Goal: Task Accomplishment & Management: Manage account settings

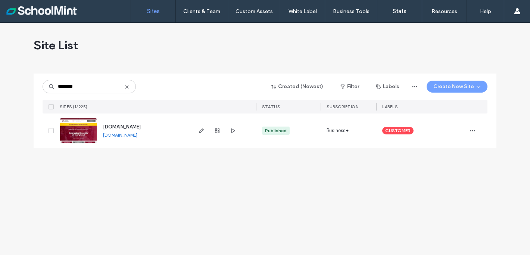
type input "********"
click at [75, 124] on img at bounding box center [78, 143] width 37 height 51
type input "******"
click at [477, 131] on span "button" at bounding box center [473, 131] width 12 height 12
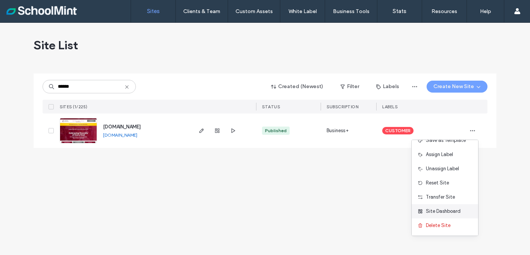
click at [438, 213] on span "Site Dashboard" at bounding box center [443, 211] width 35 height 7
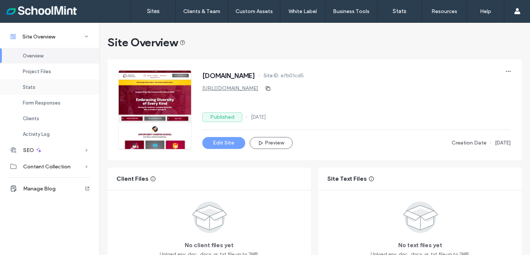
click at [41, 86] on div "Stats" at bounding box center [49, 87] width 99 height 16
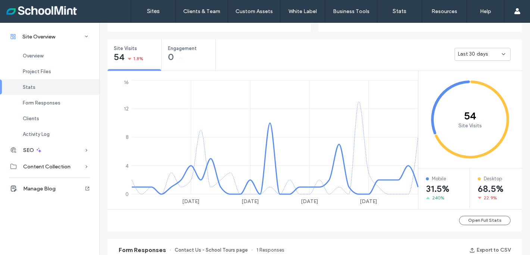
scroll to position [277, 0]
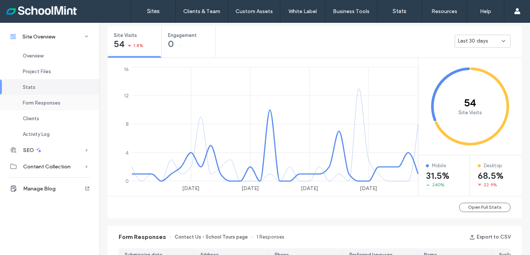
click at [46, 103] on span "Form Responses" at bounding box center [42, 103] width 38 height 6
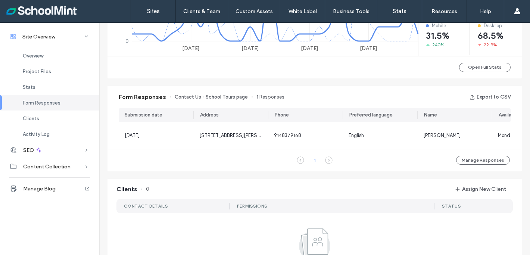
scroll to position [381, 0]
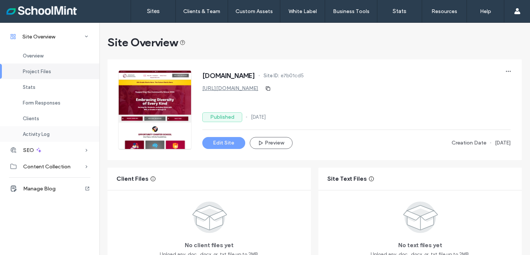
click at [37, 133] on span "Activity Log" at bounding box center [36, 134] width 27 height 6
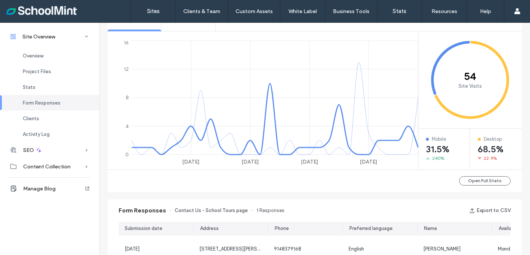
scroll to position [432, 0]
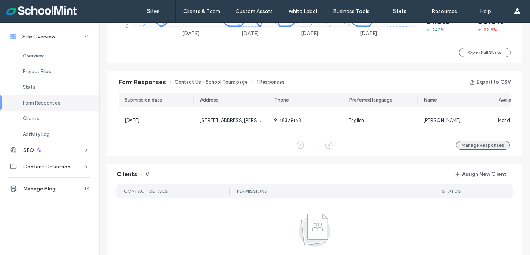
click at [491, 148] on button "Manage Responses" at bounding box center [483, 145] width 54 height 9
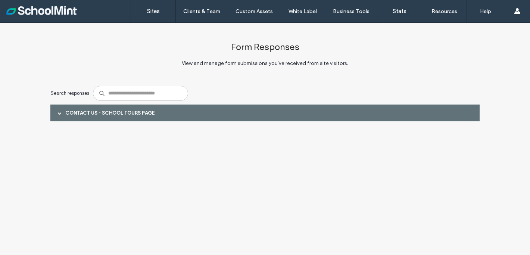
click at [195, 116] on div "Contact Us - School Tours page" at bounding box center [265, 113] width 430 height 17
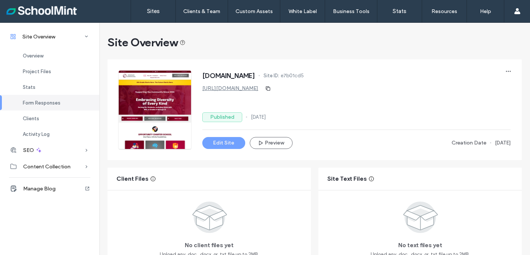
scroll to position [476, 0]
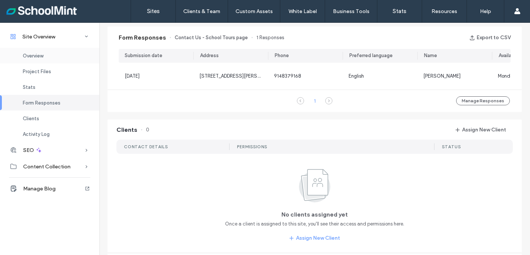
click at [37, 52] on div "Overview" at bounding box center [49, 56] width 99 height 16
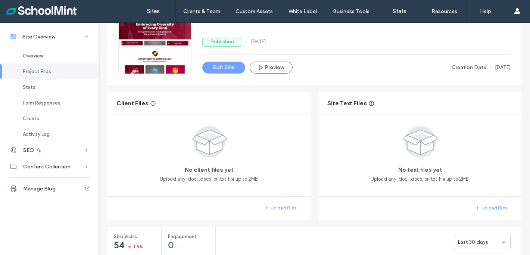
scroll to position [168, 0]
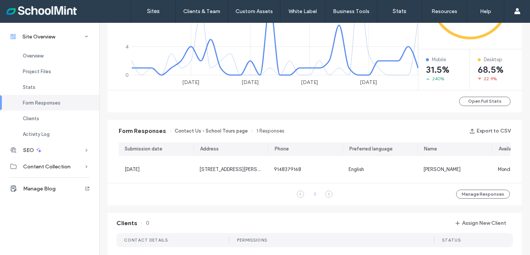
scroll to position [325, 0]
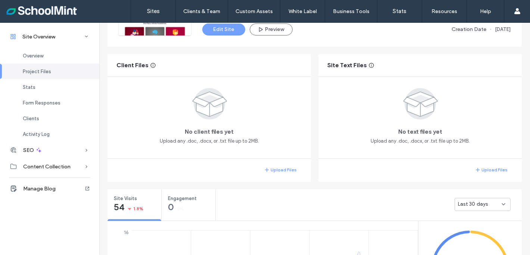
scroll to position [38, 0]
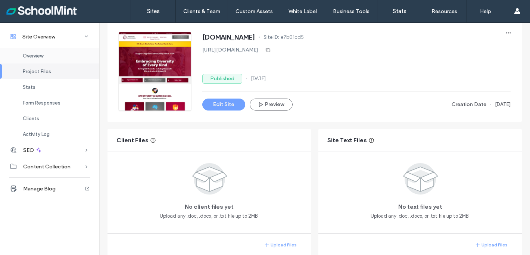
click at [46, 56] on div "Overview" at bounding box center [49, 56] width 99 height 16
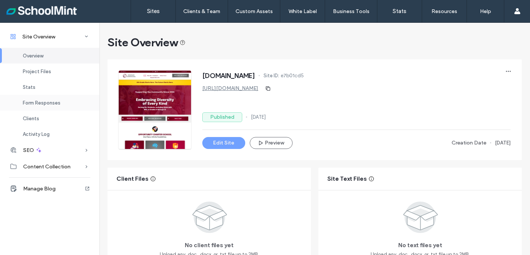
click at [40, 101] on span "Form Responses" at bounding box center [42, 103] width 38 height 6
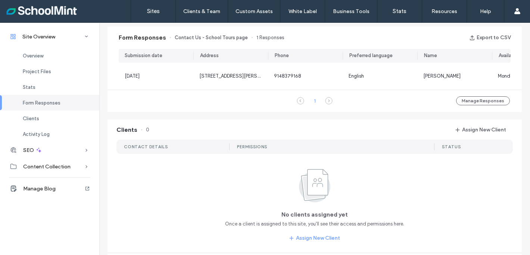
scroll to position [477, 0]
click at [327, 103] on icon at bounding box center [328, 100] width 7 height 7
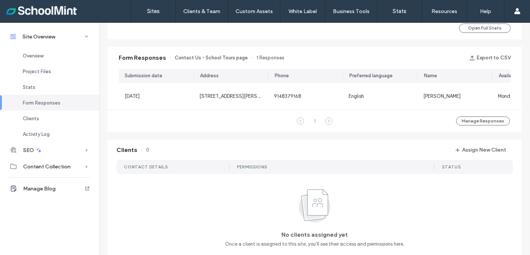
scroll to position [423, 0]
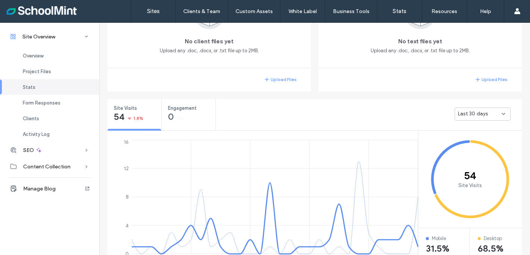
scroll to position [103, 0]
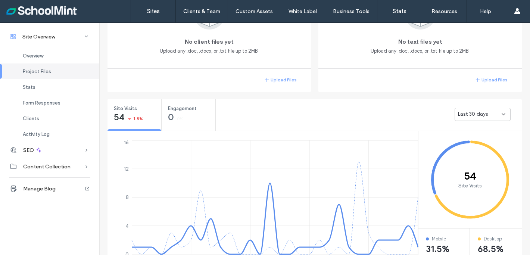
scroll to position [211, 0]
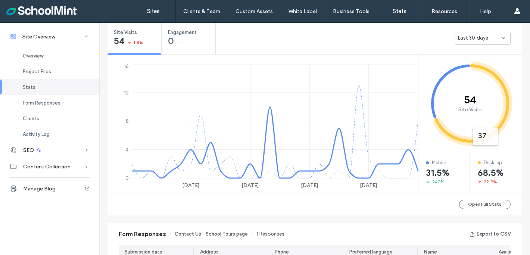
scroll to position [280, 0]
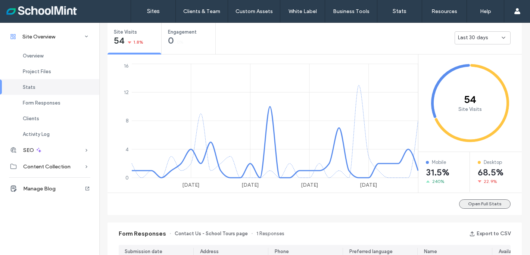
click at [471, 203] on button "Open Full Stats" at bounding box center [485, 203] width 52 height 9
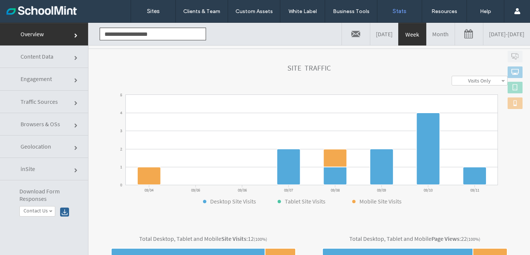
scroll to position [82, 0]
click at [502, 81] on span at bounding box center [504, 81] width 4 height 4
click at [466, 109] on label "Visits + Views" at bounding box center [480, 109] width 28 height 7
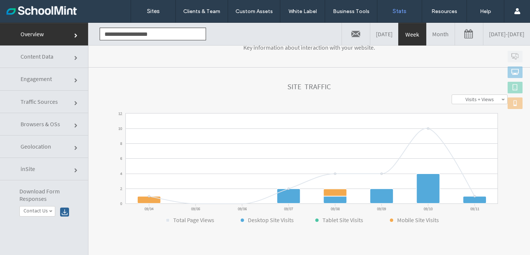
scroll to position [0, 0]
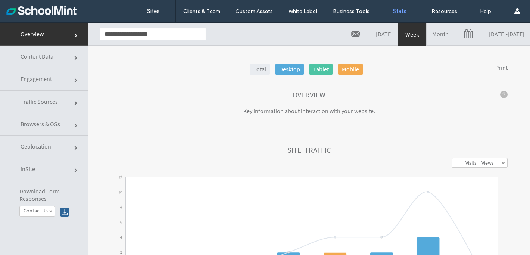
click at [496, 69] on link "Print" at bounding box center [502, 67] width 12 height 7
click at [74, 78] on link "Engagement" at bounding box center [44, 79] width 88 height 22
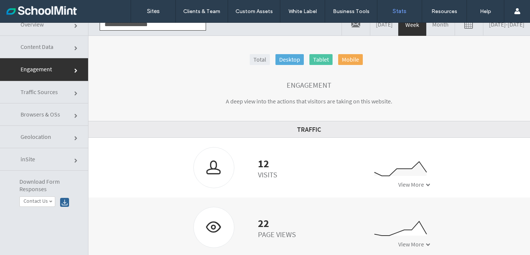
scroll to position [38, 0]
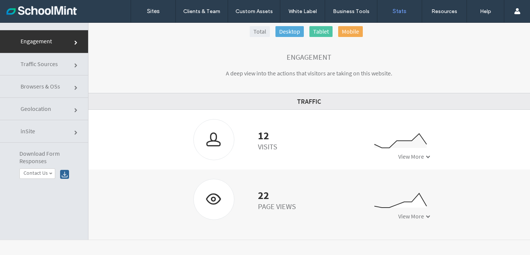
click at [75, 131] on span at bounding box center [76, 133] width 4 height 4
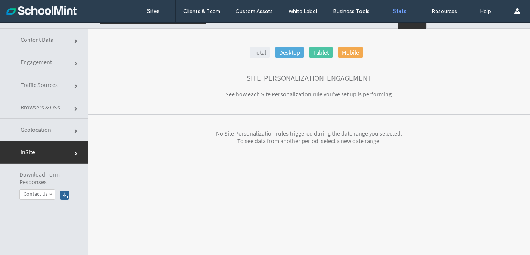
scroll to position [0, 0]
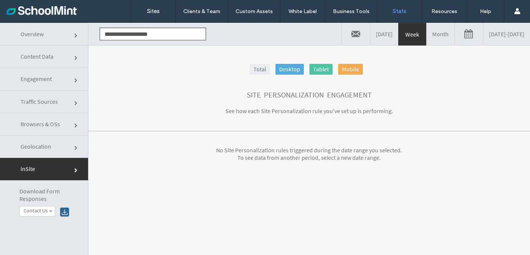
click at [74, 147] on span at bounding box center [76, 148] width 4 height 4
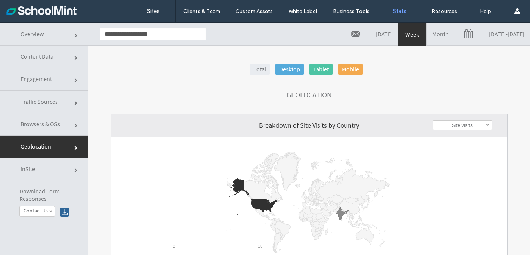
click at [76, 125] on span at bounding box center [76, 126] width 4 height 4
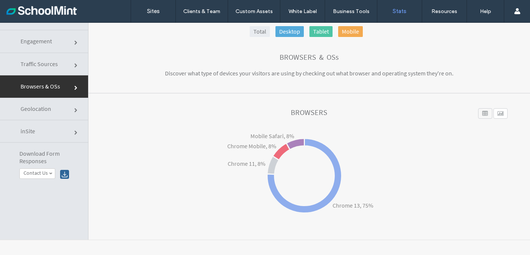
click at [76, 64] on span at bounding box center [76, 66] width 4 height 4
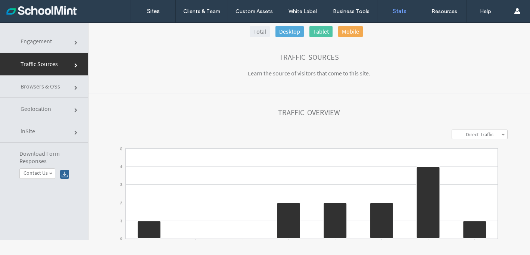
click at [487, 133] on link "Direct Traffic" at bounding box center [479, 134] width 55 height 9
click at [457, 172] on link "All" at bounding box center [479, 171] width 55 height 9
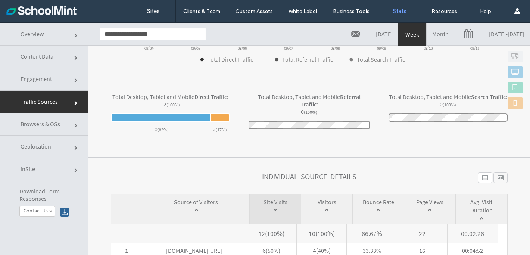
scroll to position [233, 0]
click at [437, 175] on div "Individual Source Details" at bounding box center [309, 183] width 397 height 21
click at [479, 177] on div at bounding box center [486, 178] width 14 height 10
click at [494, 177] on div at bounding box center [501, 178] width 14 height 10
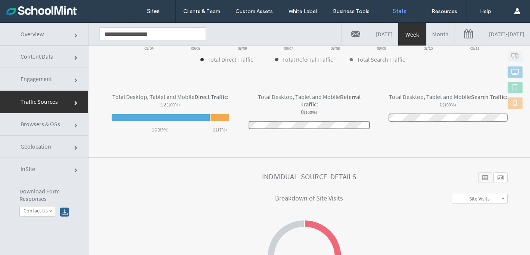
click at [479, 177] on div at bounding box center [486, 178] width 14 height 10
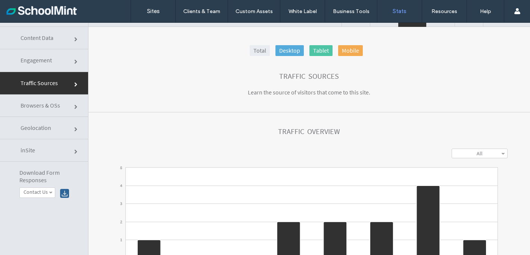
scroll to position [0, 0]
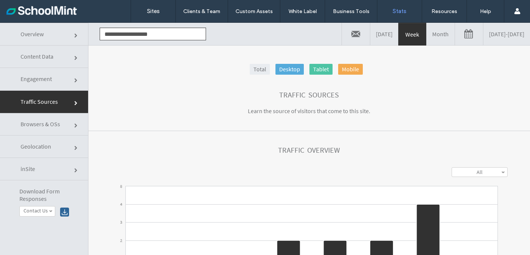
click at [77, 79] on span at bounding box center [76, 80] width 4 height 4
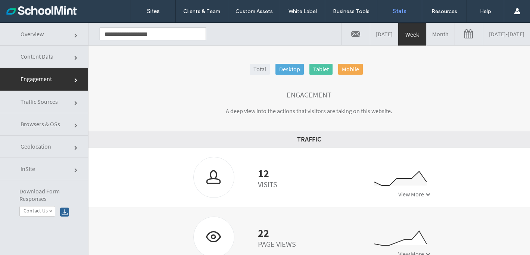
click at [75, 57] on span at bounding box center [76, 58] width 4 height 4
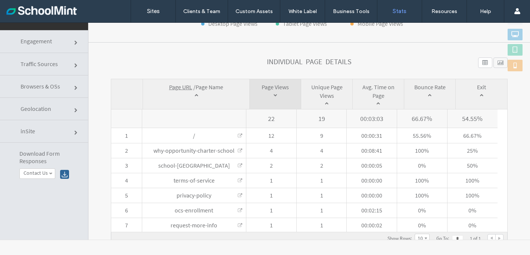
scroll to position [214, 0]
click at [177, 89] on span "Page URL" at bounding box center [180, 86] width 23 height 7
click at [178, 87] on span "Page URL" at bounding box center [180, 86] width 23 height 7
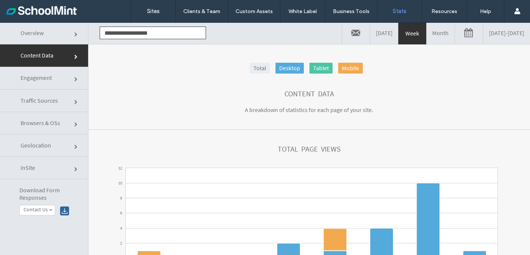
scroll to position [0, 0]
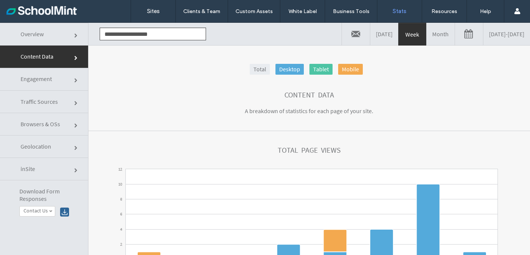
click at [342, 30] on link at bounding box center [356, 34] width 28 height 22
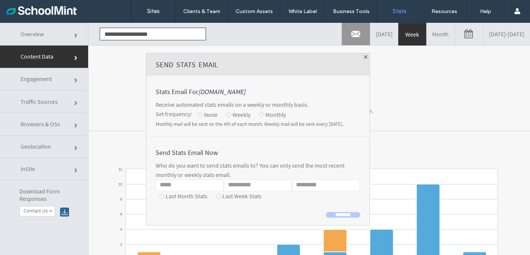
click at [156, 186] on input "Email" at bounding box center [190, 186] width 68 height 12
type input "**********"
type input "***"
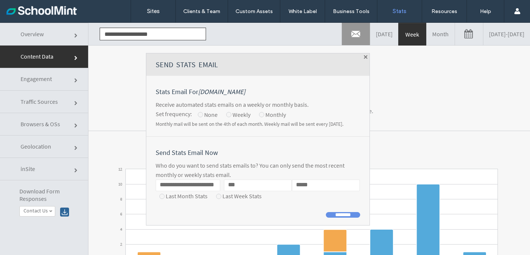
type input "*****"
click at [326, 212] on input "********" at bounding box center [343, 215] width 34 height 6
click at [326, 213] on input "********" at bounding box center [343, 215] width 34 height 6
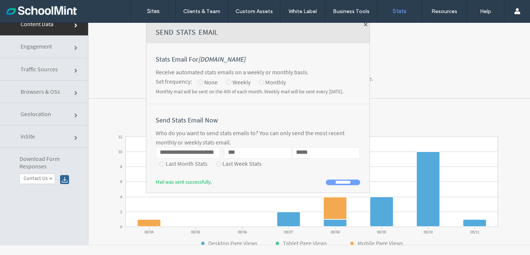
scroll to position [38, 0]
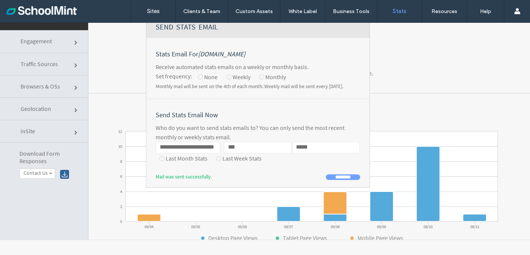
click at [414, 57] on div "Content Data" at bounding box center [309, 57] width 397 height 8
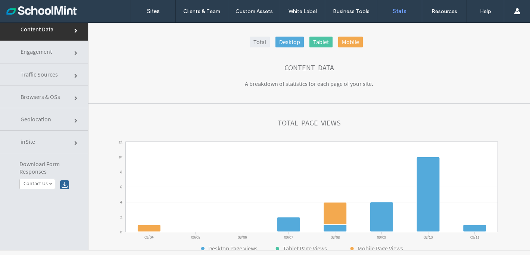
scroll to position [0, 0]
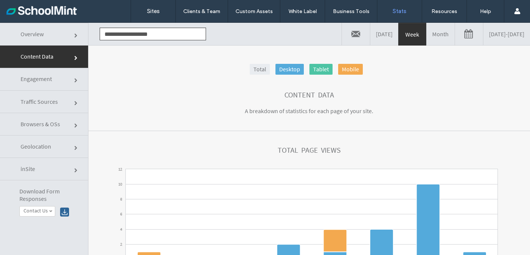
click at [427, 34] on link "Month" at bounding box center [441, 34] width 28 height 22
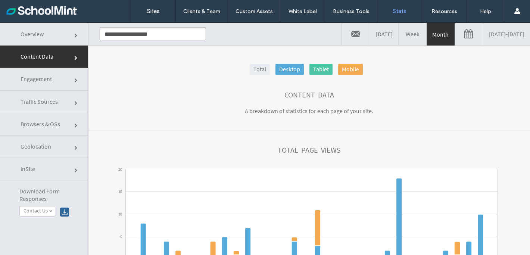
click at [342, 33] on link at bounding box center [356, 34] width 28 height 22
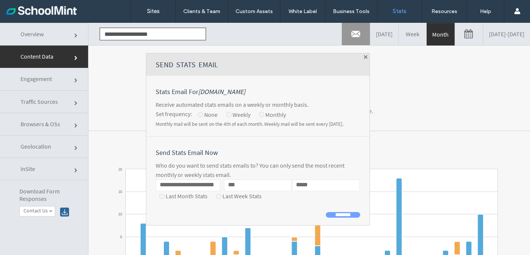
click at [216, 196] on div at bounding box center [218, 196] width 5 height 5
click at [160, 196] on div at bounding box center [162, 196] width 5 height 5
click at [216, 196] on div at bounding box center [218, 196] width 5 height 5
click at [160, 196] on div at bounding box center [162, 196] width 5 height 5
click at [216, 196] on div at bounding box center [218, 196] width 5 height 5
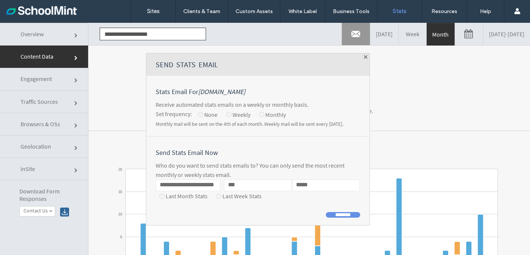
click at [326, 213] on input "********" at bounding box center [343, 215] width 34 height 6
click at [364, 56] on span at bounding box center [366, 57] width 4 height 4
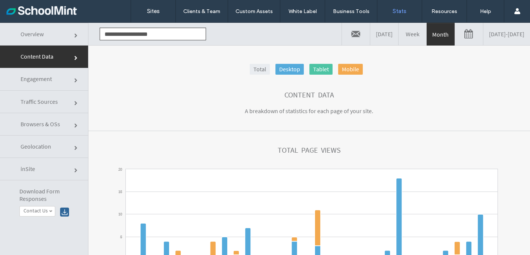
click at [39, 34] on span "Overview" at bounding box center [32, 33] width 23 height 7
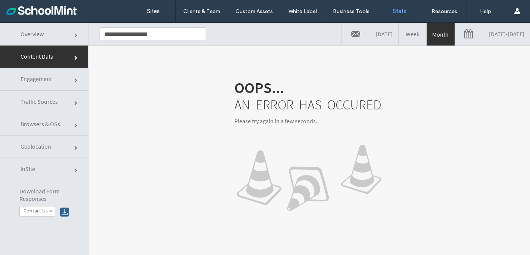
click at [60, 33] on link "Overview" at bounding box center [44, 34] width 88 height 23
click at [54, 79] on link "Engagement" at bounding box center [44, 79] width 88 height 22
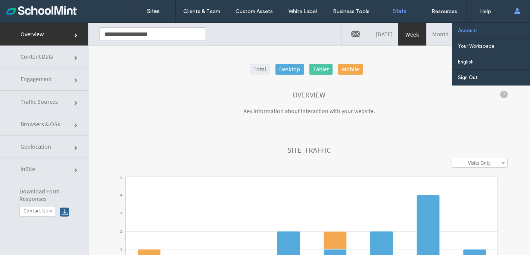
click at [472, 30] on label "Account" at bounding box center [467, 31] width 19 height 6
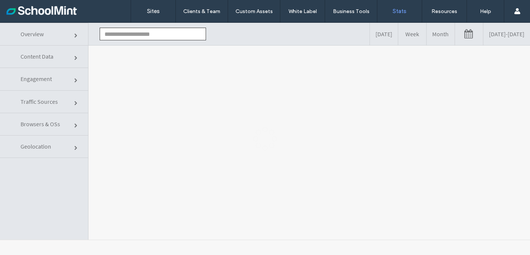
type input "**********"
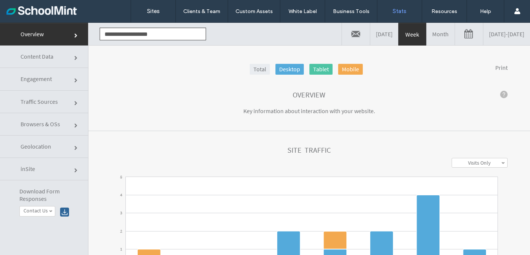
click at [75, 32] on link "Overview" at bounding box center [44, 34] width 88 height 23
click at [73, 34] on link "Overview" at bounding box center [44, 34] width 88 height 23
click at [74, 59] on span at bounding box center [76, 58] width 4 height 4
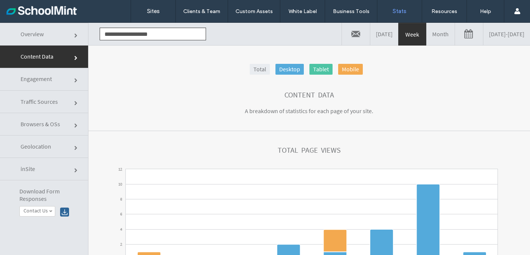
click at [75, 78] on span at bounding box center [76, 80] width 4 height 4
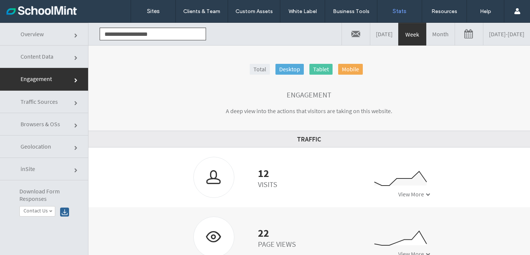
click at [78, 104] on span at bounding box center [76, 103] width 4 height 4
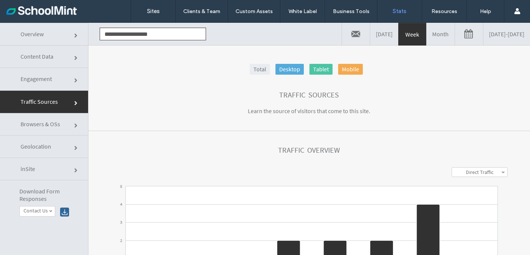
click at [34, 100] on span "Traffic Sources" at bounding box center [39, 101] width 37 height 7
click at [53, 125] on span "Browsers & OSs" at bounding box center [41, 123] width 40 height 7
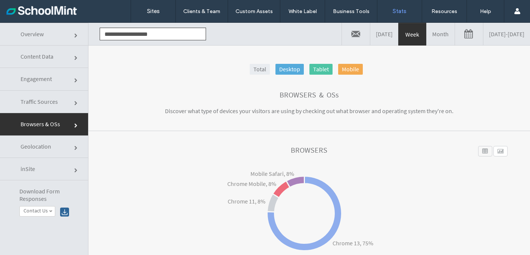
click at [30, 38] on link "Overview" at bounding box center [44, 34] width 88 height 23
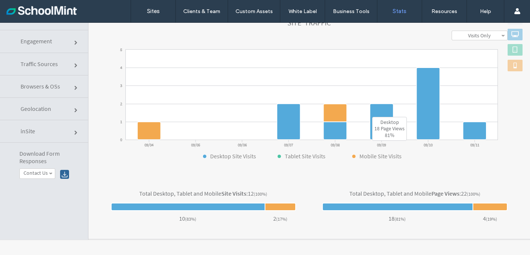
scroll to position [14, 0]
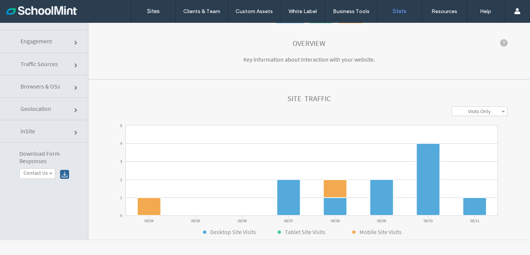
click at [471, 106] on div "Site Traffic" at bounding box center [309, 101] width 397 height 12
click at [471, 111] on label "Visits Only" at bounding box center [479, 111] width 23 height 7
click at [468, 139] on label "Visits + Views" at bounding box center [480, 139] width 28 height 7
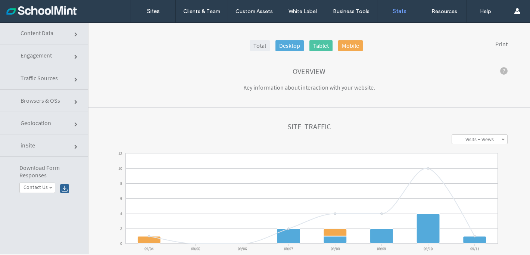
scroll to position [0, 0]
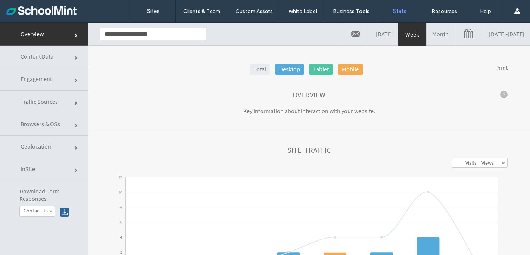
click at [72, 169] on link "inSite" at bounding box center [44, 169] width 88 height 22
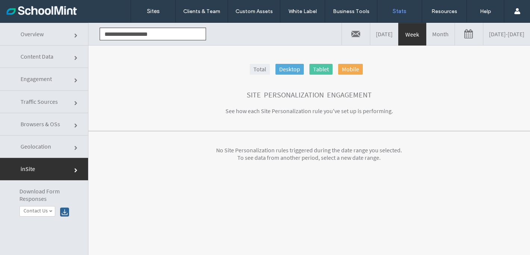
click at [30, 38] on link "Overview" at bounding box center [44, 34] width 88 height 23
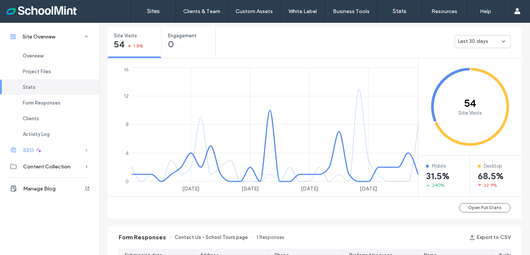
click at [84, 149] on icon at bounding box center [86, 149] width 7 height 7
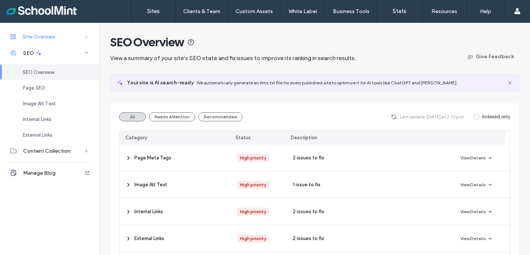
click at [64, 33] on div "Site Overview" at bounding box center [49, 36] width 99 height 16
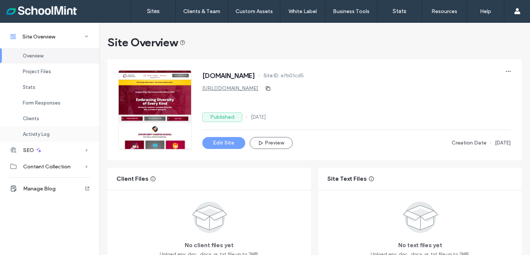
click at [63, 130] on div "Activity Log" at bounding box center [49, 134] width 99 height 16
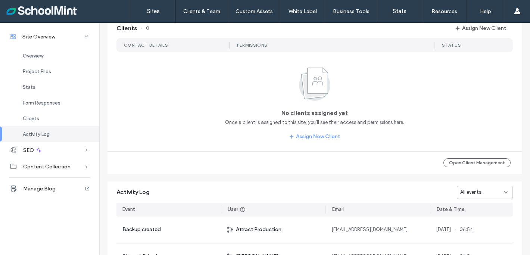
scroll to position [575, 0]
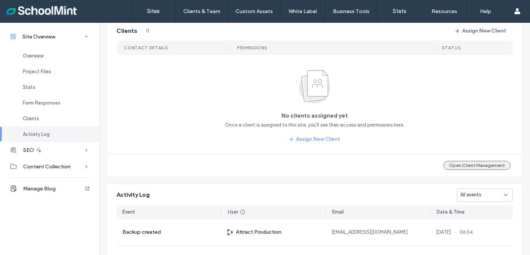
click at [478, 170] on button "Open Client Management" at bounding box center [477, 165] width 67 height 9
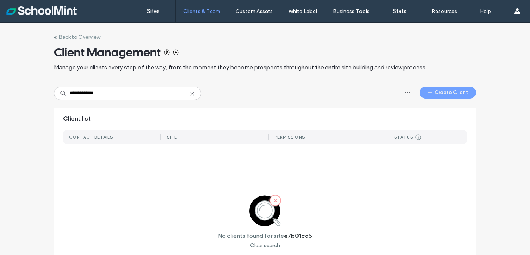
scroll to position [52, 0]
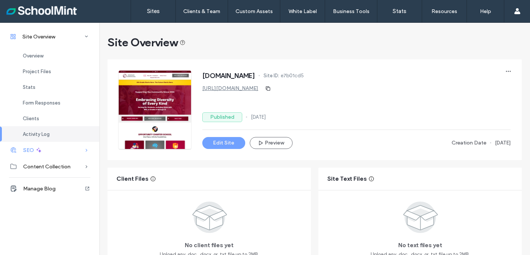
scroll to position [737, 0]
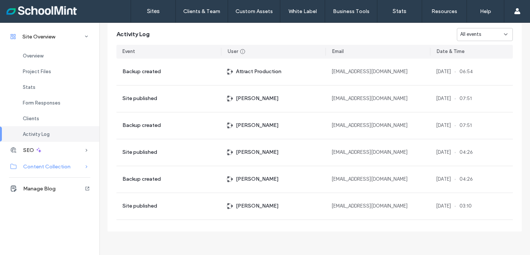
click at [87, 167] on icon at bounding box center [86, 166] width 7 height 7
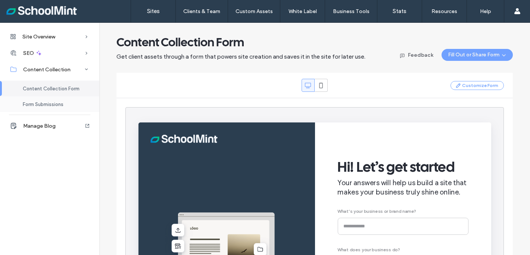
click at [53, 105] on span "Form Submissions" at bounding box center [43, 105] width 41 height 6
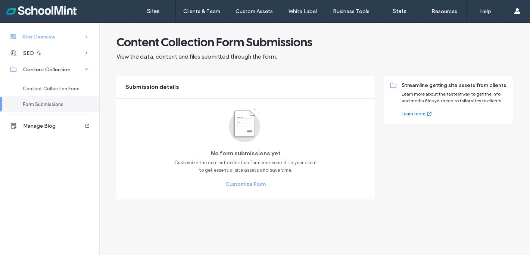
click at [46, 37] on span "Site Overview" at bounding box center [38, 37] width 33 height 6
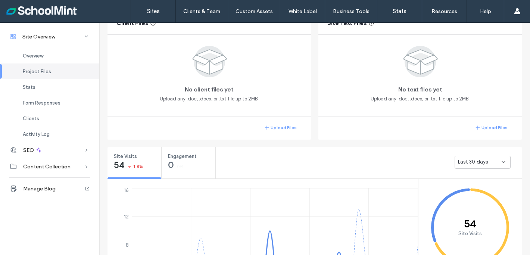
scroll to position [156, 0]
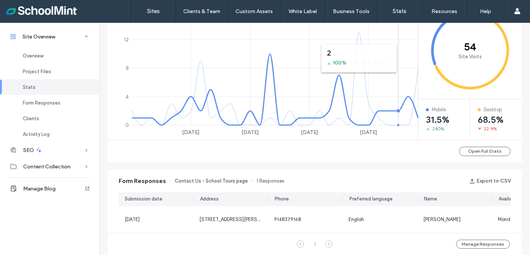
scroll to position [338, 0]
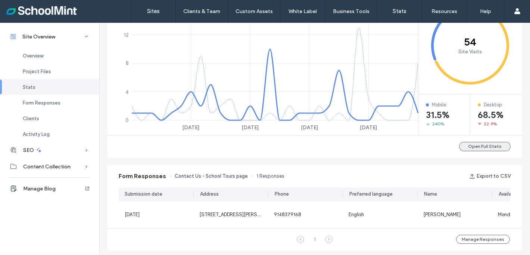
click at [482, 142] on button "Open Full Stats" at bounding box center [485, 146] width 52 height 9
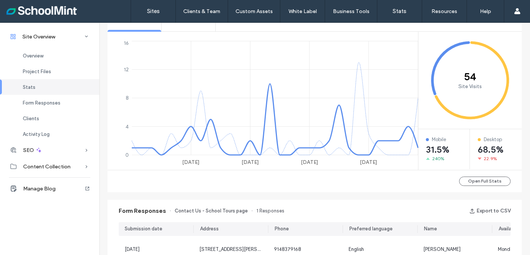
scroll to position [311, 0]
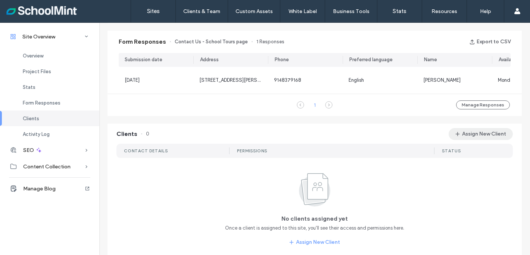
scroll to position [469, 0]
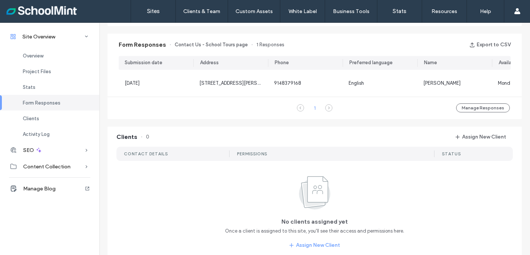
scroll to position [588, 0]
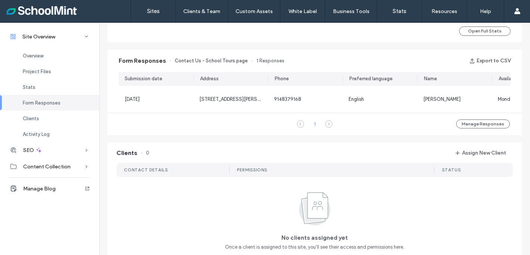
scroll to position [420, 0]
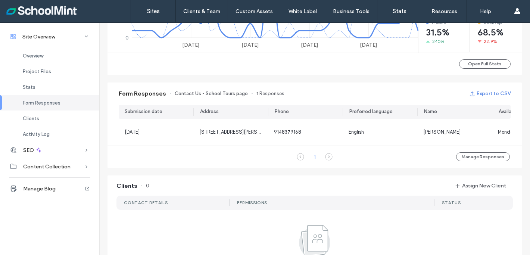
click at [477, 93] on button "Export to CSV" at bounding box center [490, 94] width 41 height 12
click at [40, 55] on span "Overview" at bounding box center [33, 56] width 21 height 6
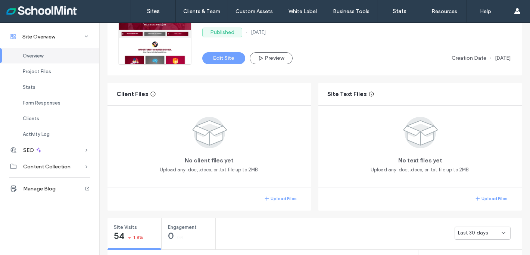
scroll to position [146, 0]
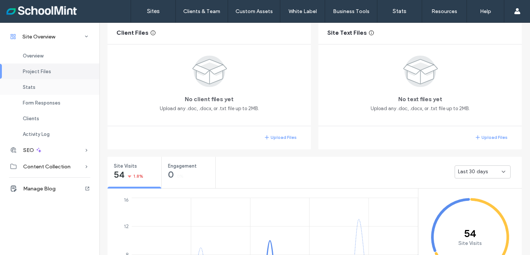
click at [45, 89] on div "Stats" at bounding box center [49, 87] width 99 height 16
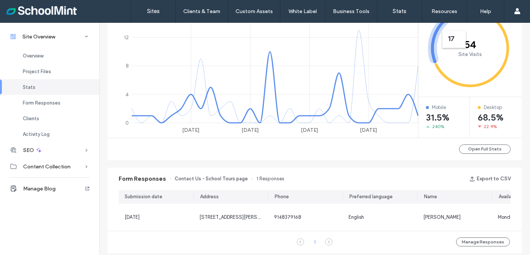
scroll to position [339, 0]
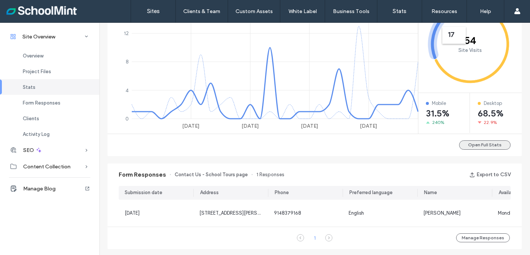
click at [469, 146] on button "Open Full Stats" at bounding box center [485, 144] width 52 height 9
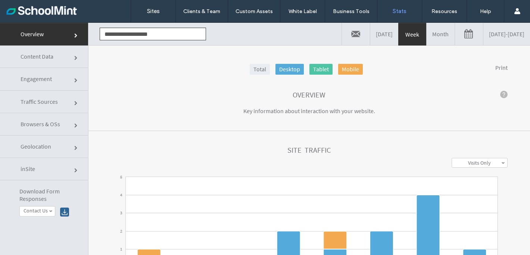
click at [479, 164] on label "Visits Only" at bounding box center [479, 163] width 23 height 7
click at [466, 191] on label "Visits + Views" at bounding box center [480, 191] width 28 height 7
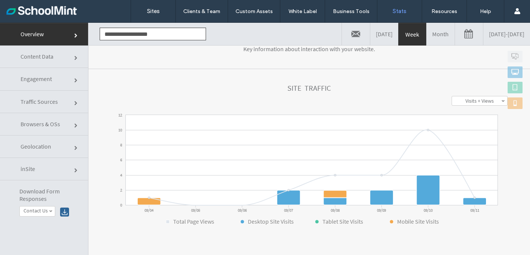
scroll to position [26, 0]
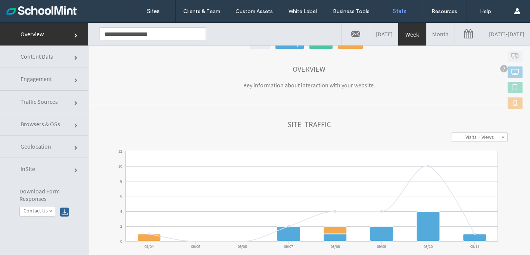
click at [484, 31] on link "[DATE] - [DATE]" at bounding box center [507, 34] width 47 height 22
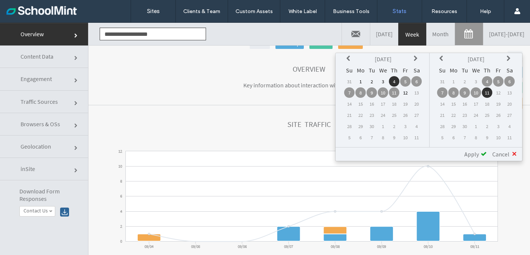
click at [360, 81] on td "1" at bounding box center [361, 81] width 10 height 10
click at [348, 58] on icon at bounding box center [350, 59] width 6 height 6
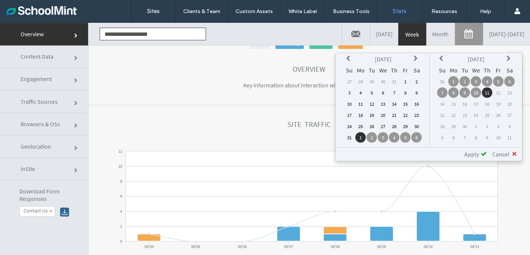
click at [405, 80] on td "1" at bounding box center [405, 81] width 10 height 10
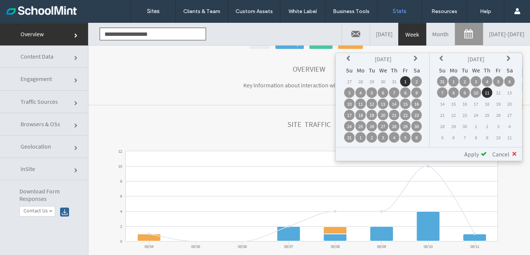
click at [471, 48] on div "Total Desktop Tablet Mobile Print" at bounding box center [309, 44] width 397 height 12
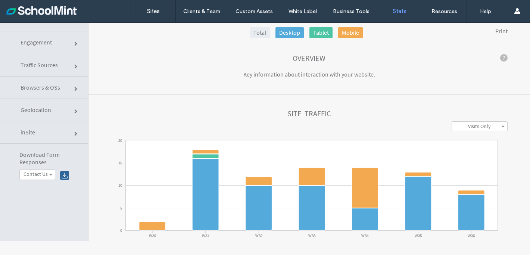
scroll to position [36, 0]
click at [496, 31] on link "Print" at bounding box center [502, 31] width 12 height 7
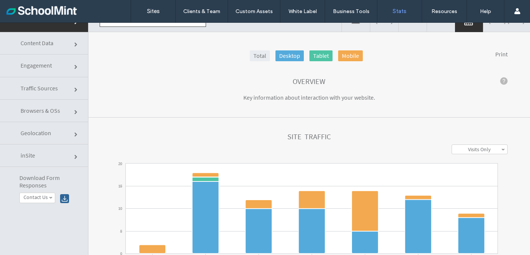
scroll to position [0, 0]
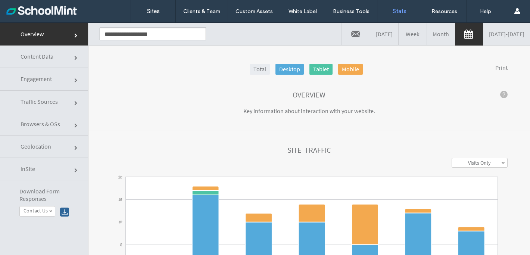
click at [72, 102] on link "Traffic Sources" at bounding box center [44, 102] width 88 height 22
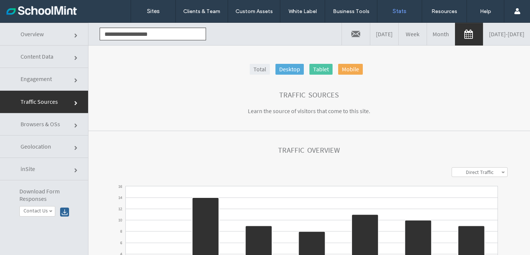
click at [490, 172] on link "Direct Traffic" at bounding box center [479, 172] width 55 height 9
click at [466, 212] on link "All" at bounding box center [479, 209] width 55 height 9
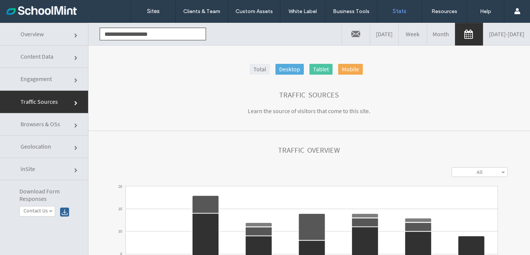
click at [342, 32] on link at bounding box center [356, 34] width 28 height 22
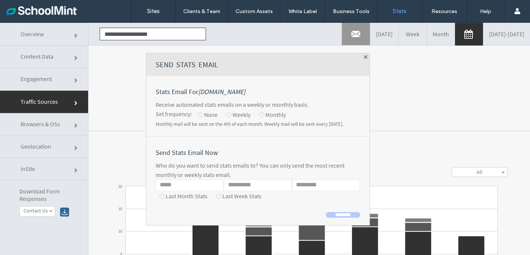
click at [156, 183] on input "Email" at bounding box center [190, 186] width 68 height 12
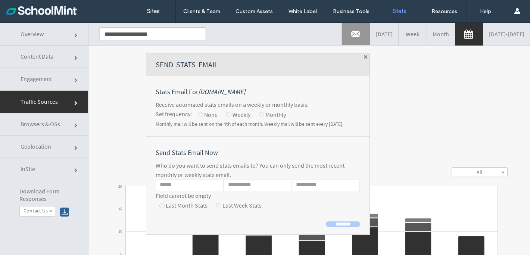
click at [364, 57] on span at bounding box center [366, 57] width 4 height 4
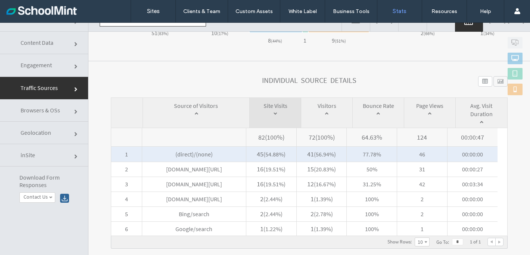
scroll to position [38, 0]
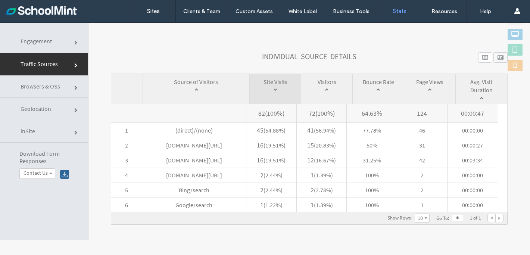
click at [494, 60] on div at bounding box center [501, 57] width 14 height 10
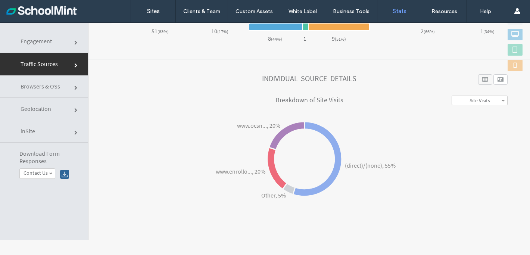
scroll to position [294, 0]
click at [479, 79] on div at bounding box center [486, 79] width 14 height 10
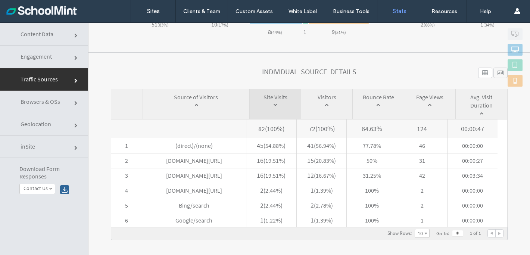
scroll to position [0, 0]
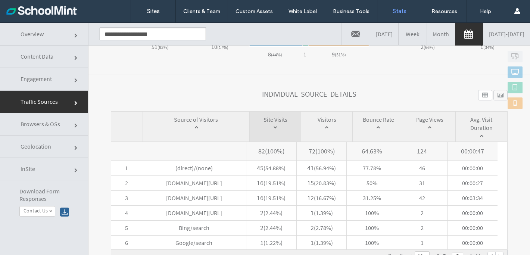
click at [74, 37] on span at bounding box center [76, 36] width 4 height 4
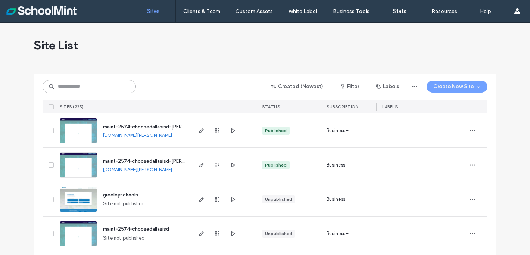
click at [65, 85] on input at bounding box center [89, 86] width 93 height 13
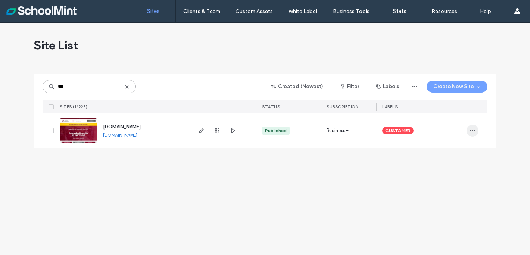
type input "***"
click at [473, 131] on use "button" at bounding box center [473, 130] width 5 height 1
click at [432, 214] on span "Site Dashboard" at bounding box center [443, 211] width 35 height 7
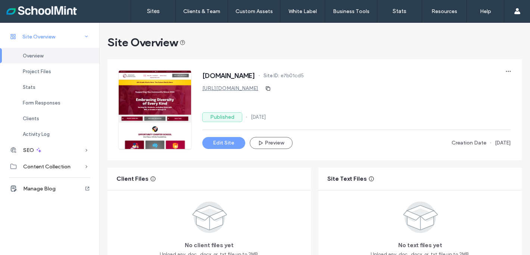
click at [88, 38] on icon at bounding box center [86, 36] width 7 height 7
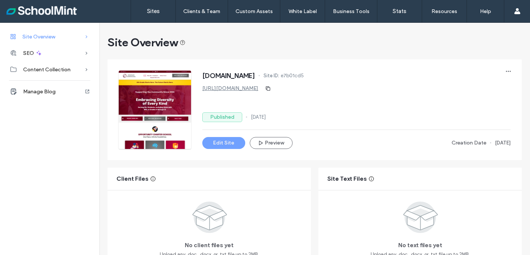
click at [88, 37] on icon at bounding box center [86, 36] width 7 height 7
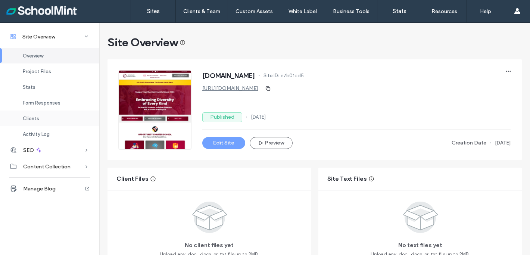
click at [44, 116] on div "Clients" at bounding box center [49, 119] width 99 height 16
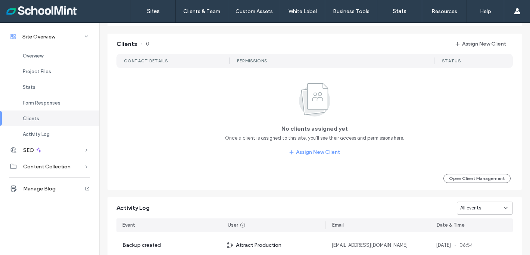
scroll to position [574, 0]
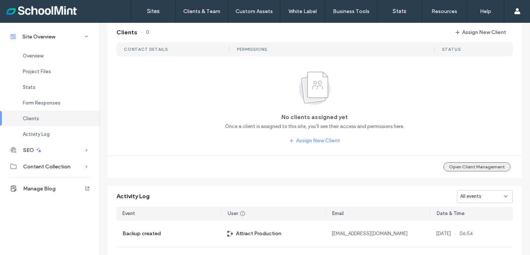
click at [466, 171] on button "Open Client Management" at bounding box center [477, 166] width 67 height 9
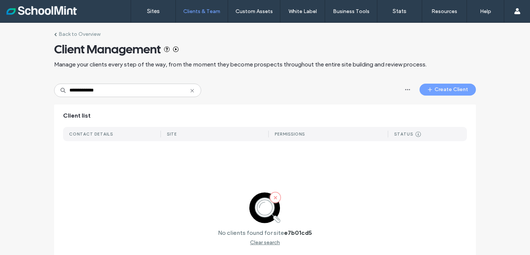
scroll to position [5, 0]
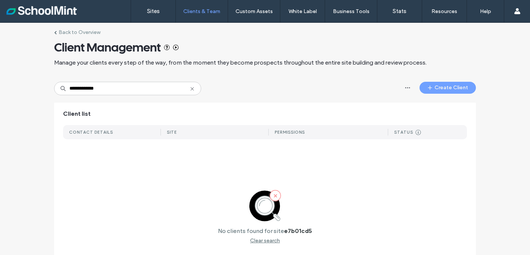
click at [213, 136] on div "SITE" at bounding box center [215, 132] width 108 height 14
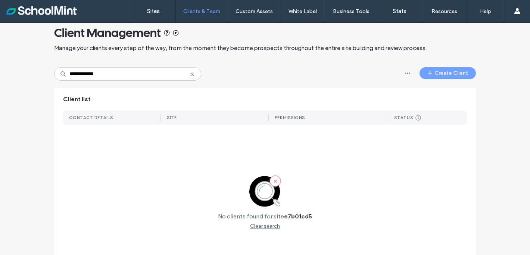
scroll to position [0, 0]
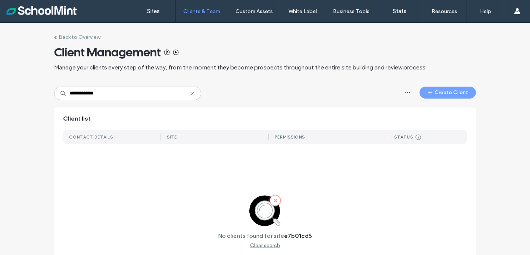
click at [77, 37] on label "Back to Overview" at bounding box center [80, 37] width 42 height 6
